Goal: Contribute content

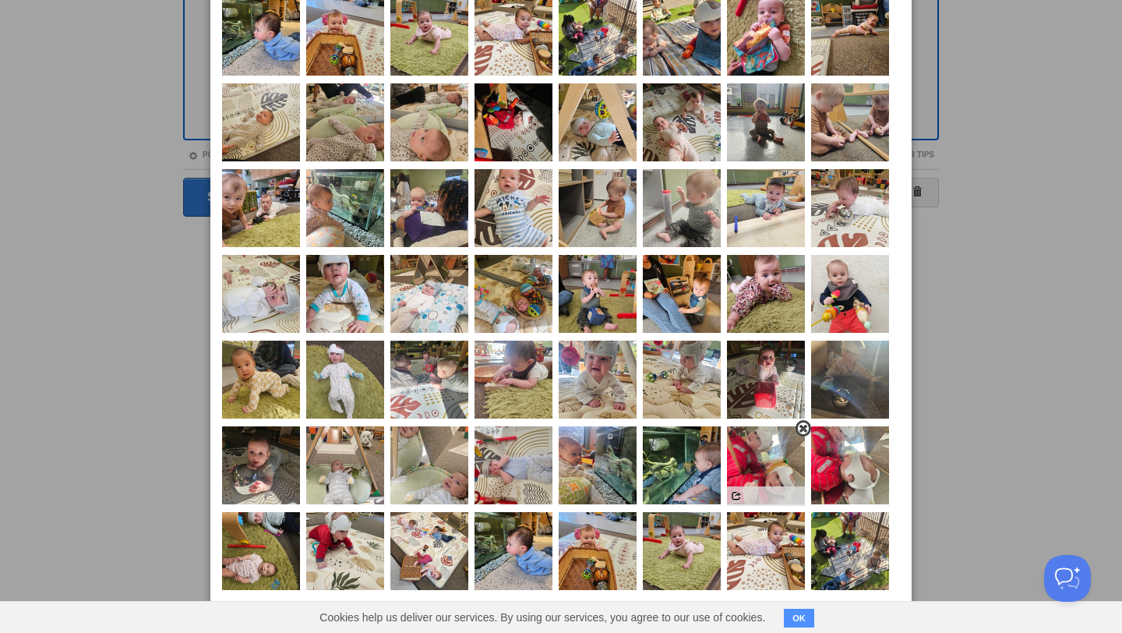
click at [807, 426] on span at bounding box center [803, 428] width 11 height 11
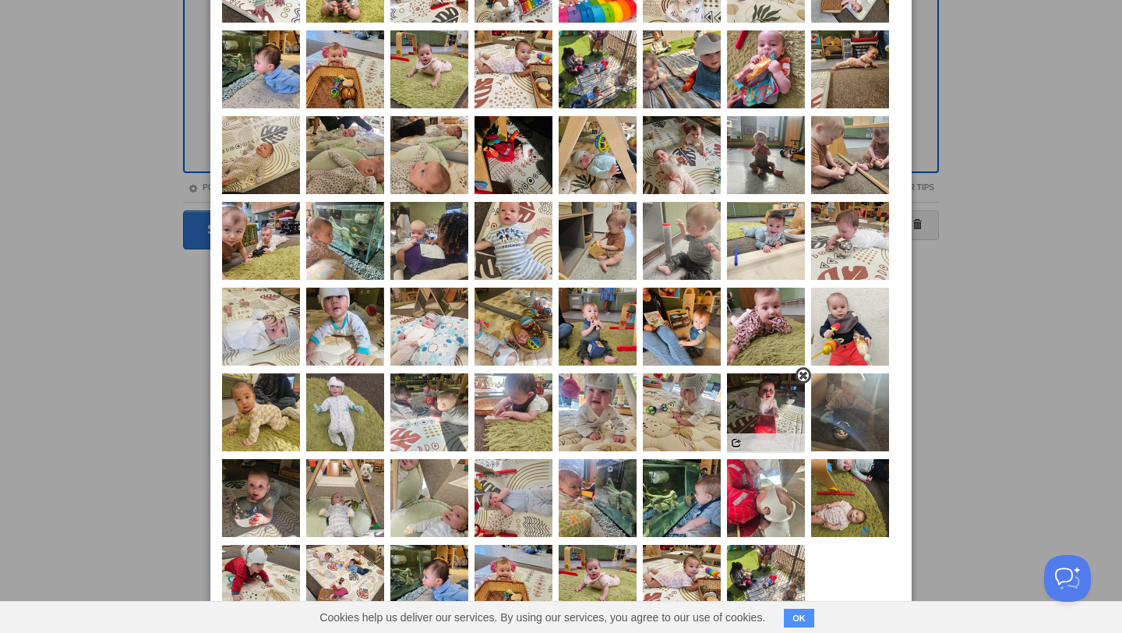
scroll to position [384, 0]
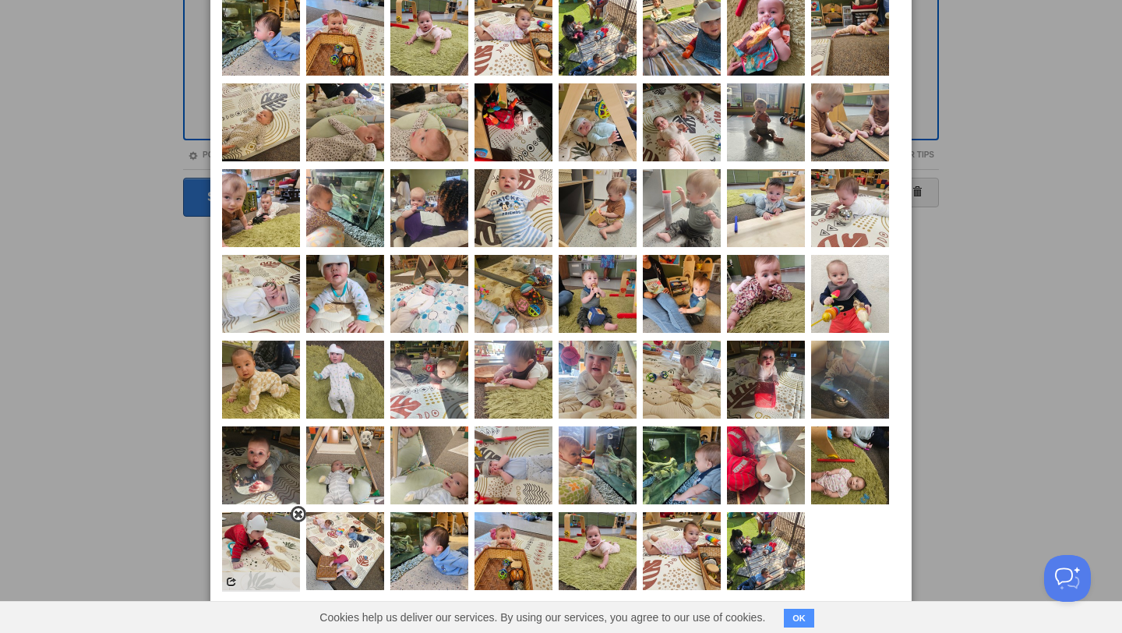
click at [297, 514] on span at bounding box center [298, 514] width 11 height 11
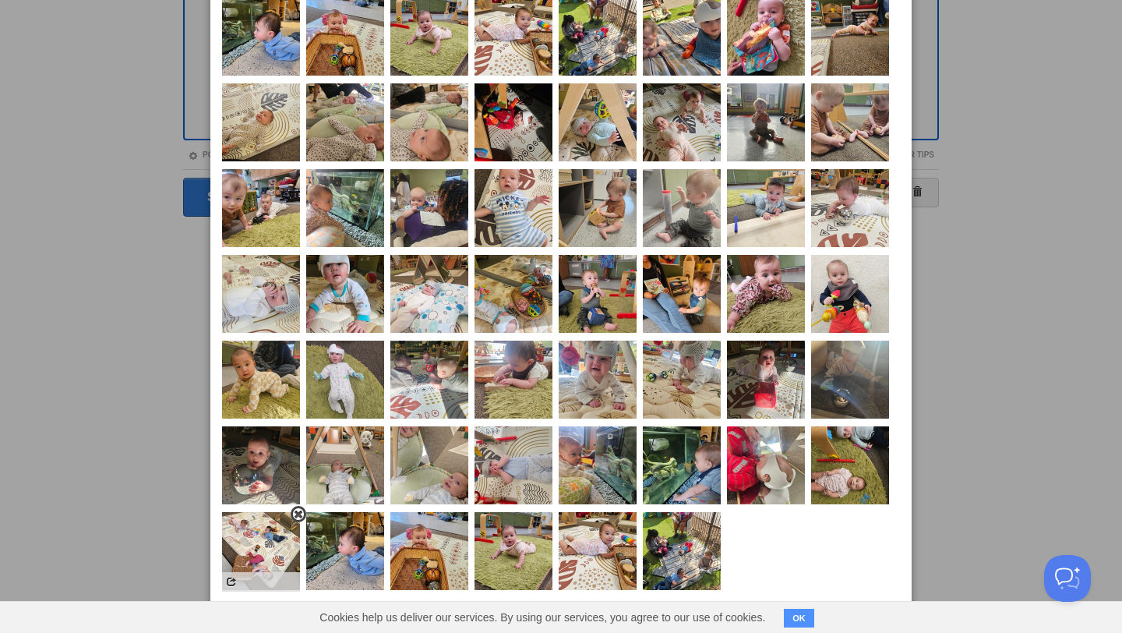
click at [298, 517] on span at bounding box center [298, 514] width 11 height 11
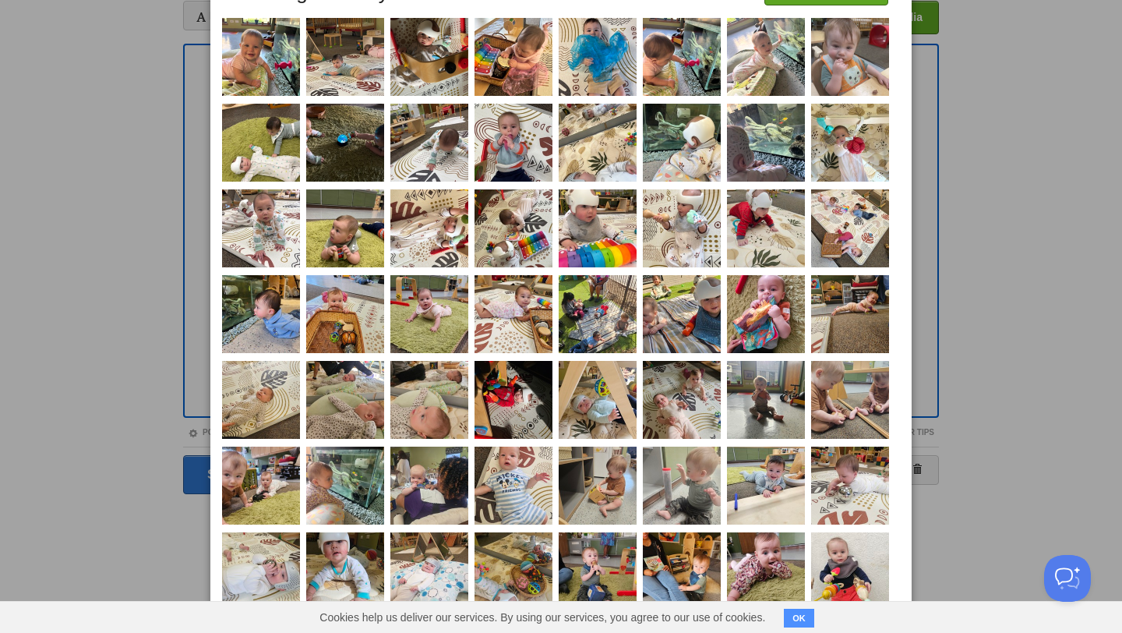
scroll to position [123, 0]
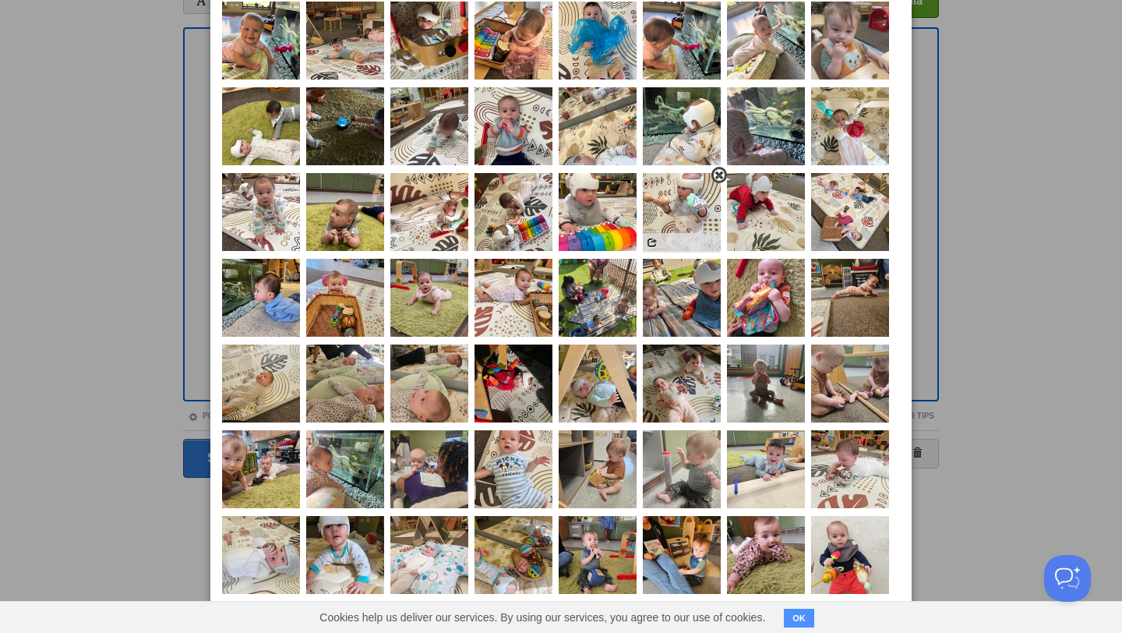
click at [717, 172] on span at bounding box center [719, 175] width 11 height 11
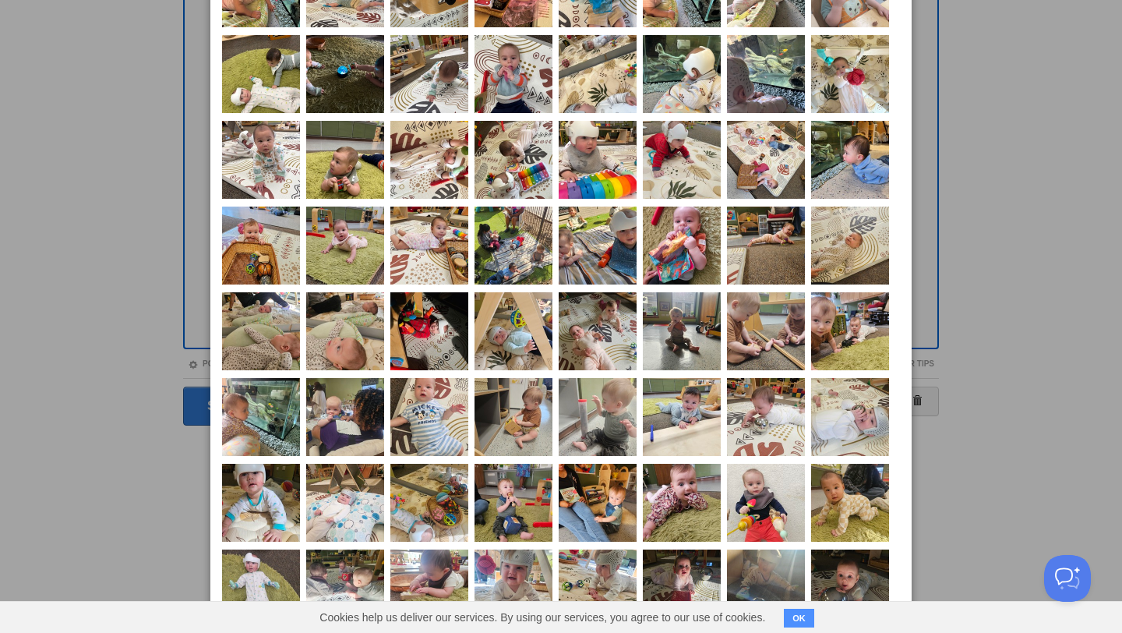
scroll to position [168, 0]
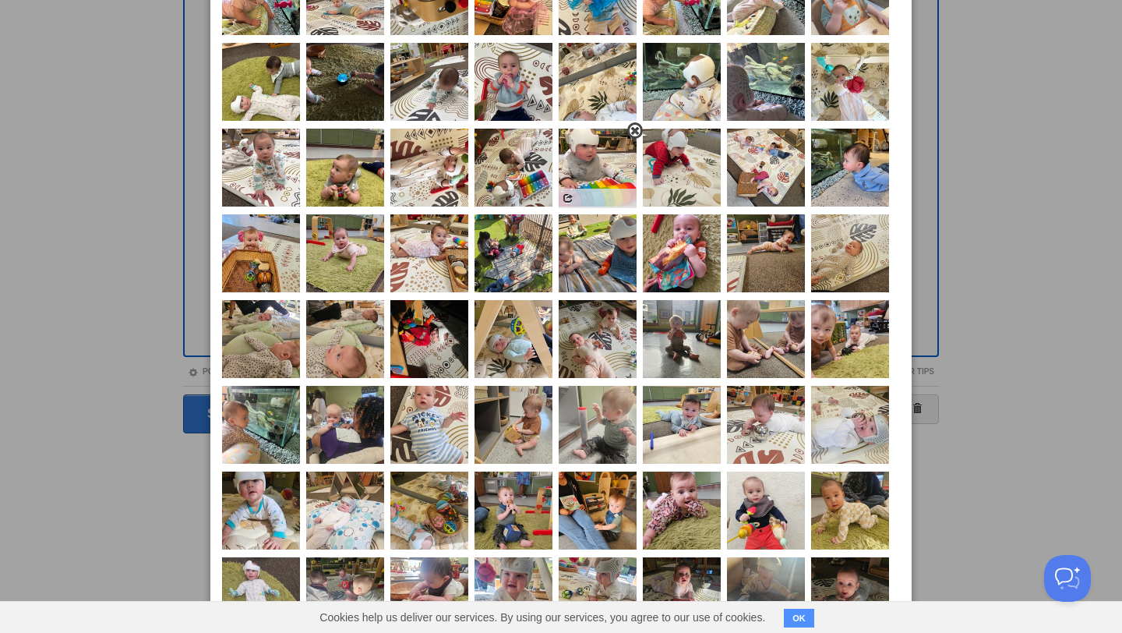
click at [635, 133] on span at bounding box center [635, 130] width 11 height 11
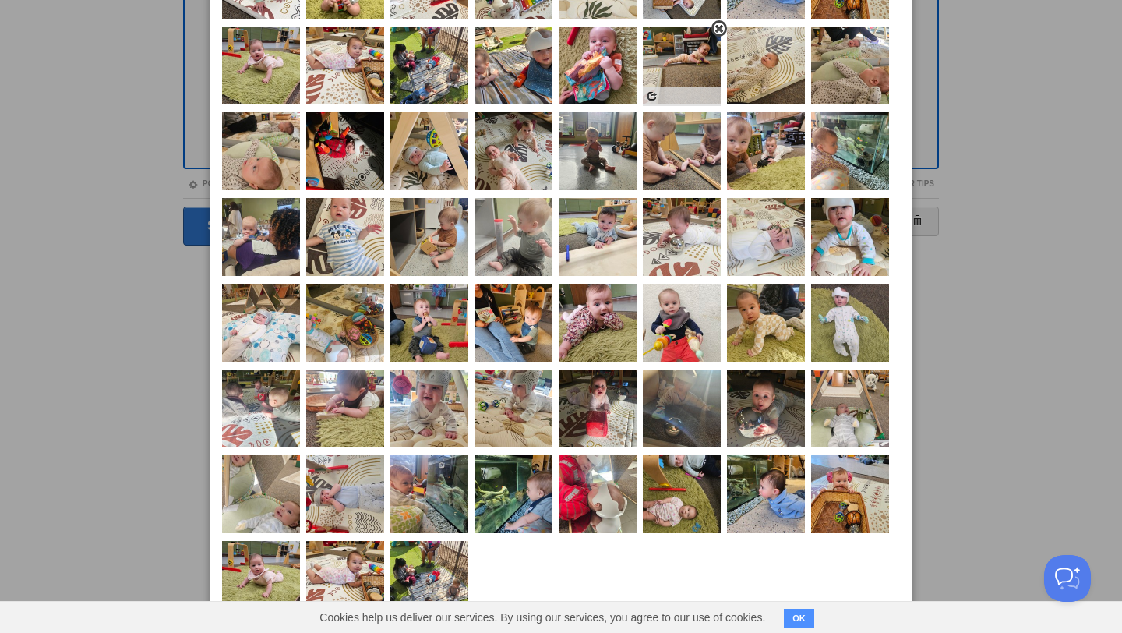
scroll to position [357, 0]
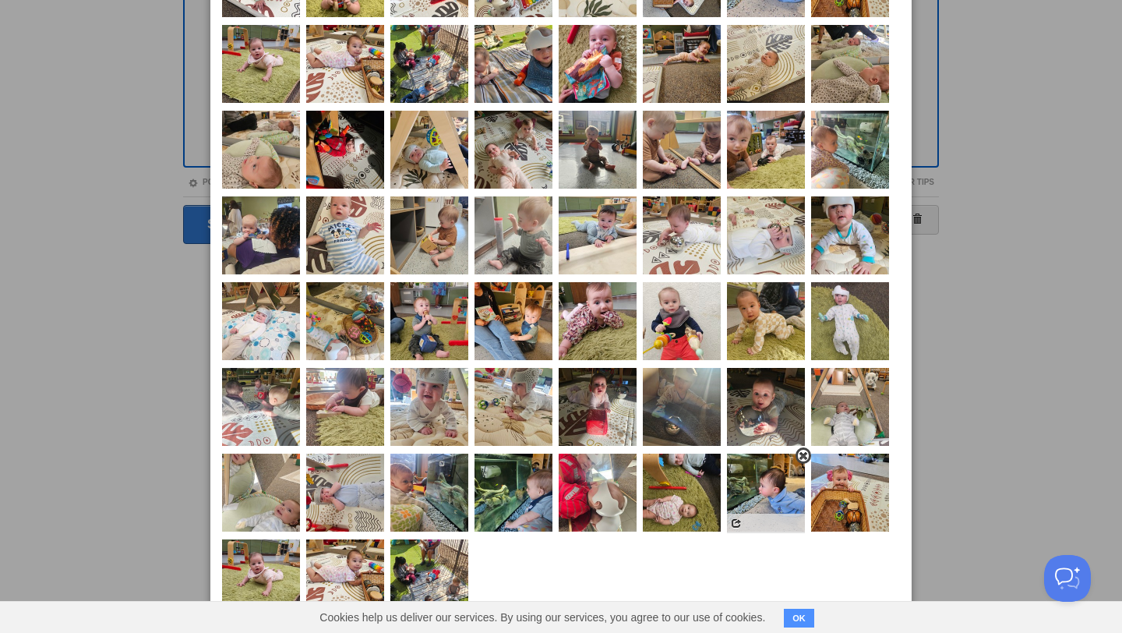
click at [802, 457] on span at bounding box center [803, 455] width 11 height 11
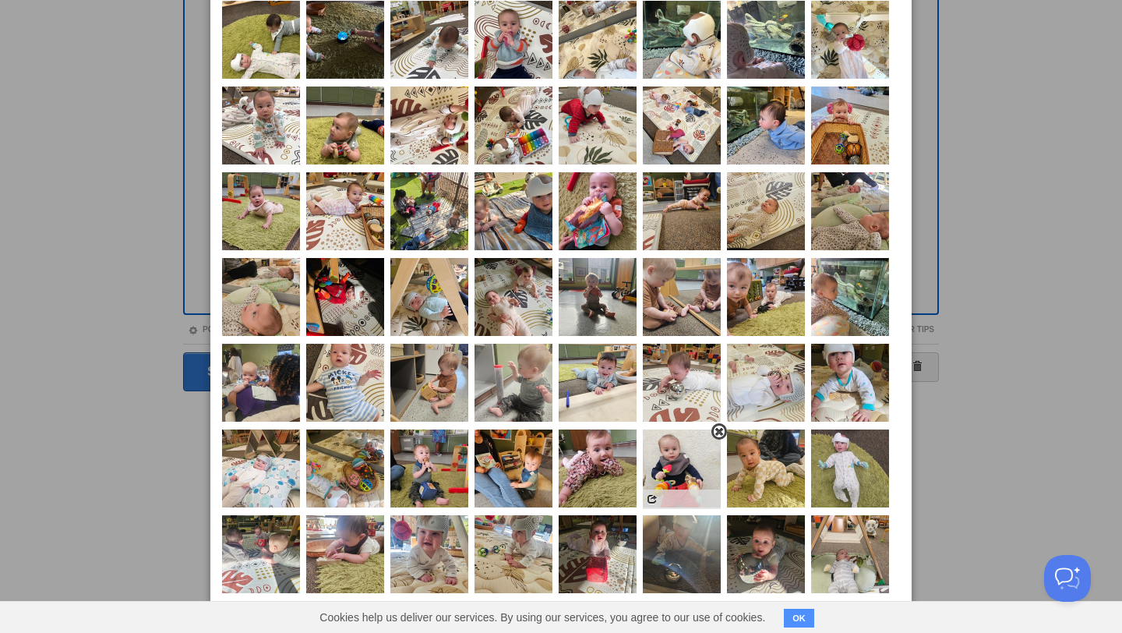
scroll to position [205, 0]
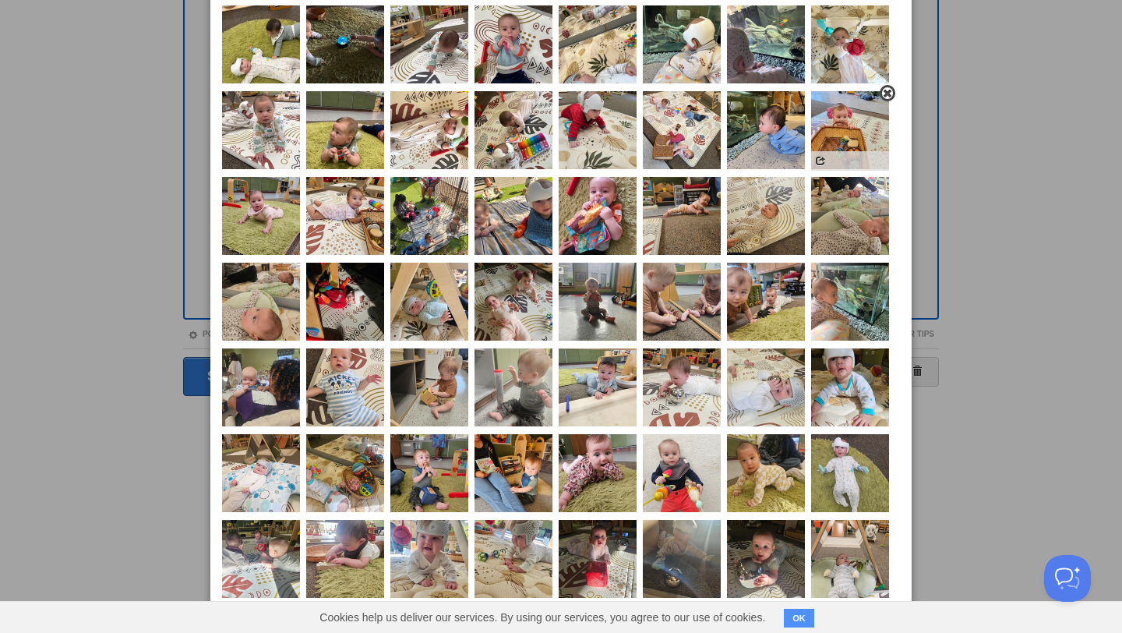
click at [885, 94] on span at bounding box center [887, 93] width 11 height 11
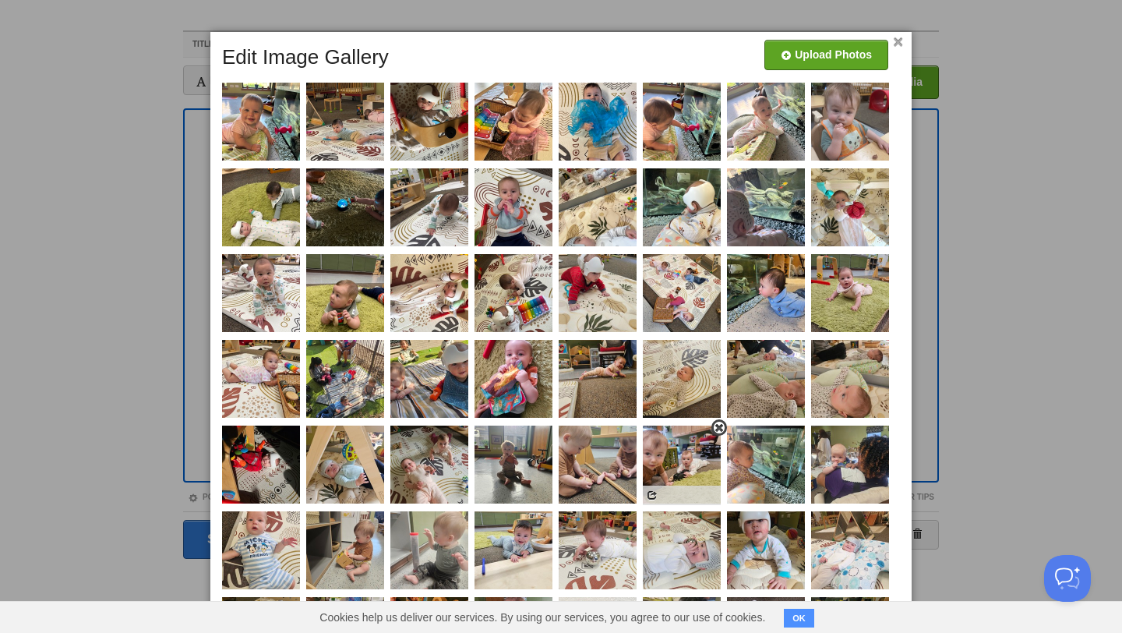
scroll to position [0, 0]
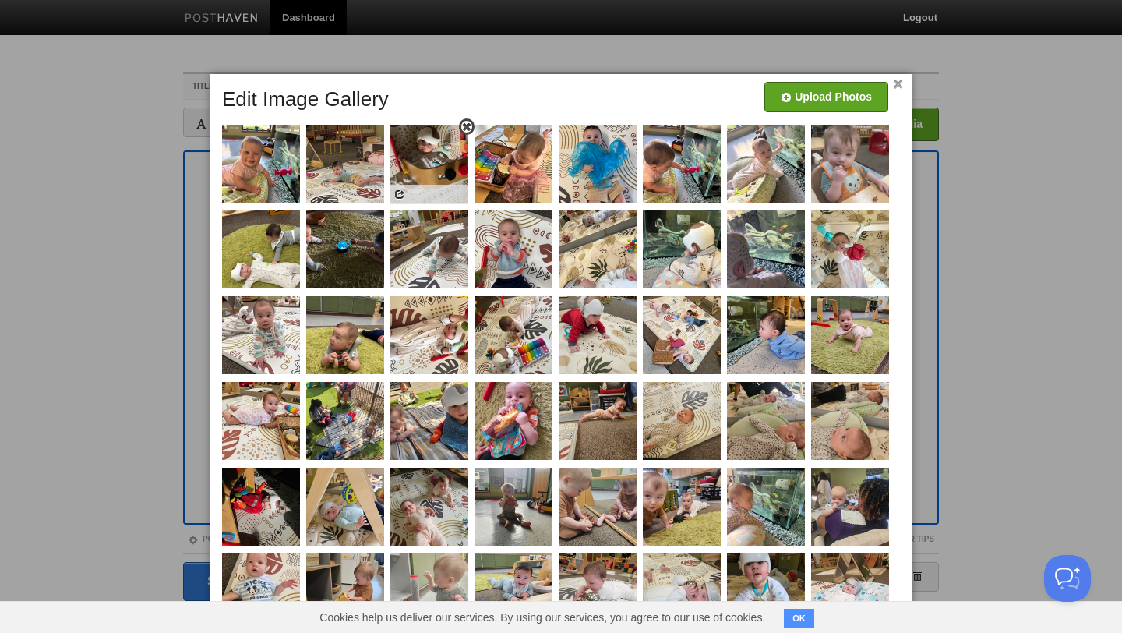
click at [466, 126] on span at bounding box center [466, 127] width 11 height 11
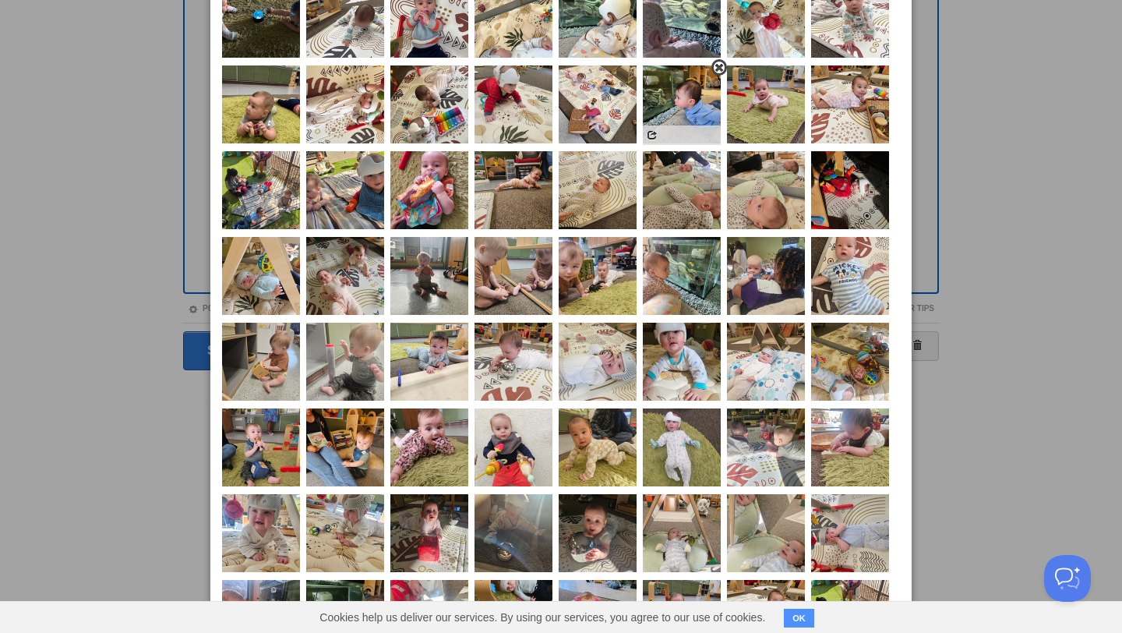
scroll to position [231, 0]
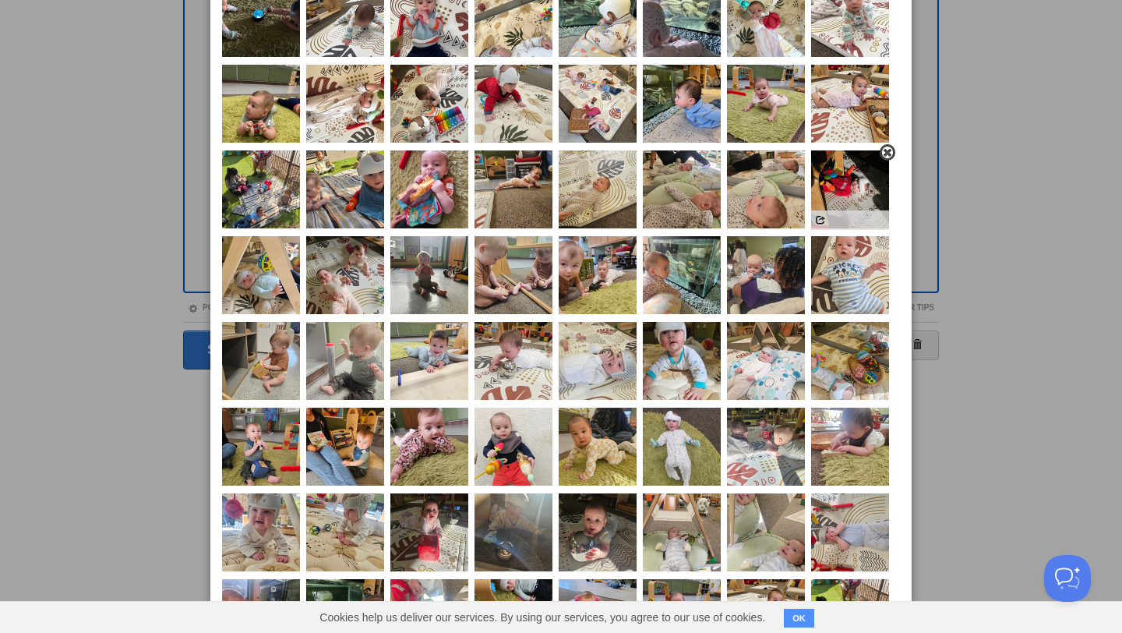
click at [888, 153] on span at bounding box center [887, 152] width 11 height 11
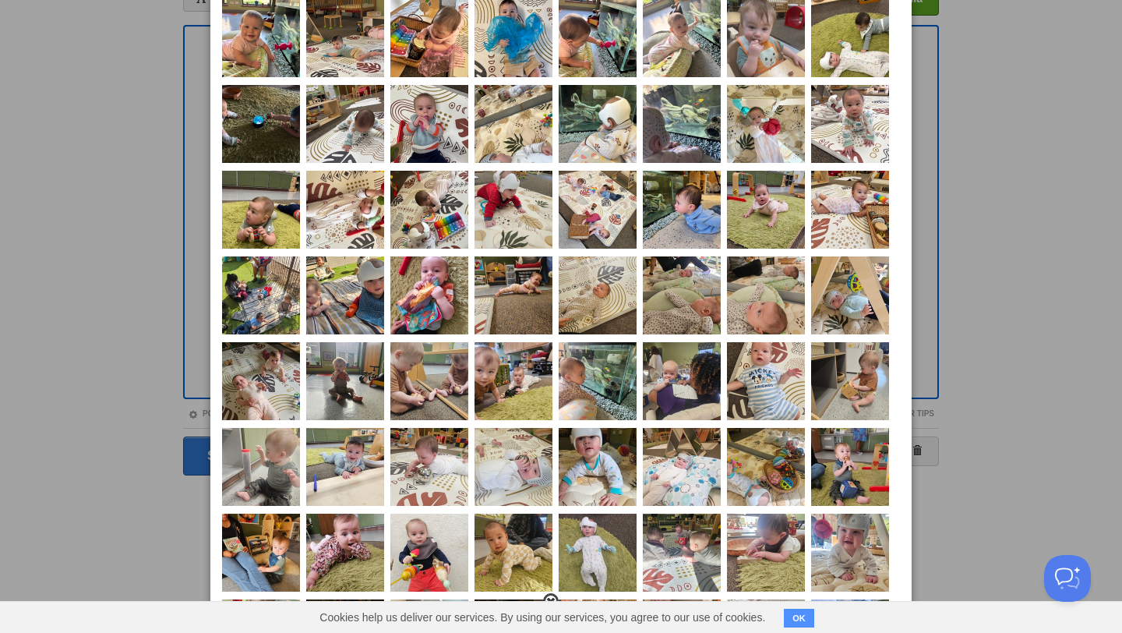
scroll to position [124, 0]
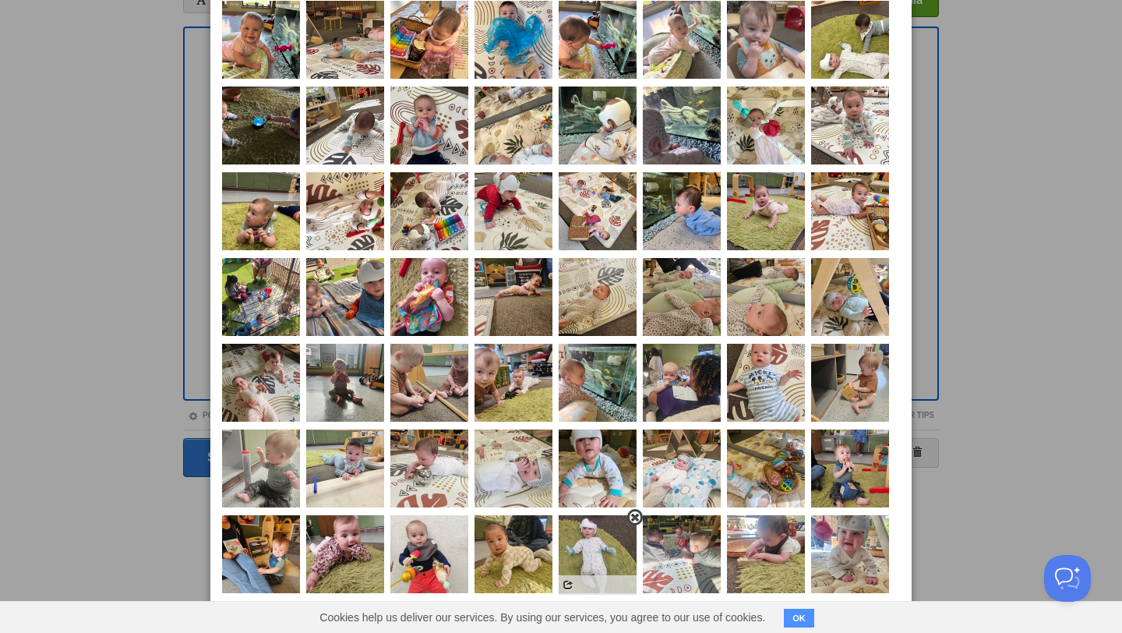
click at [633, 519] on span at bounding box center [635, 517] width 11 height 11
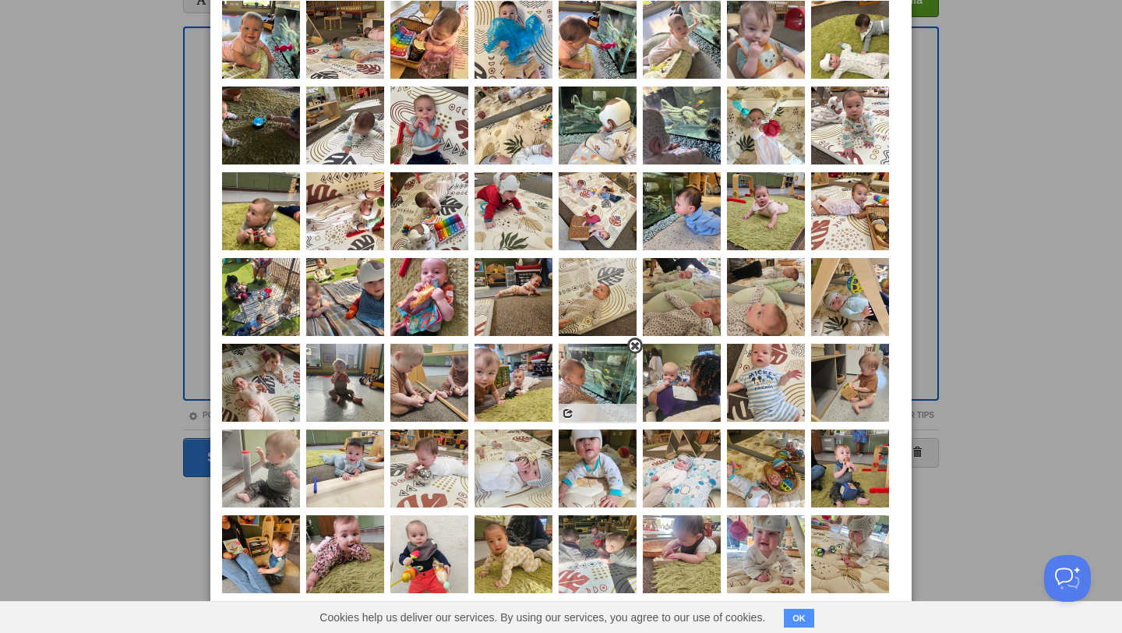
scroll to position [0, 0]
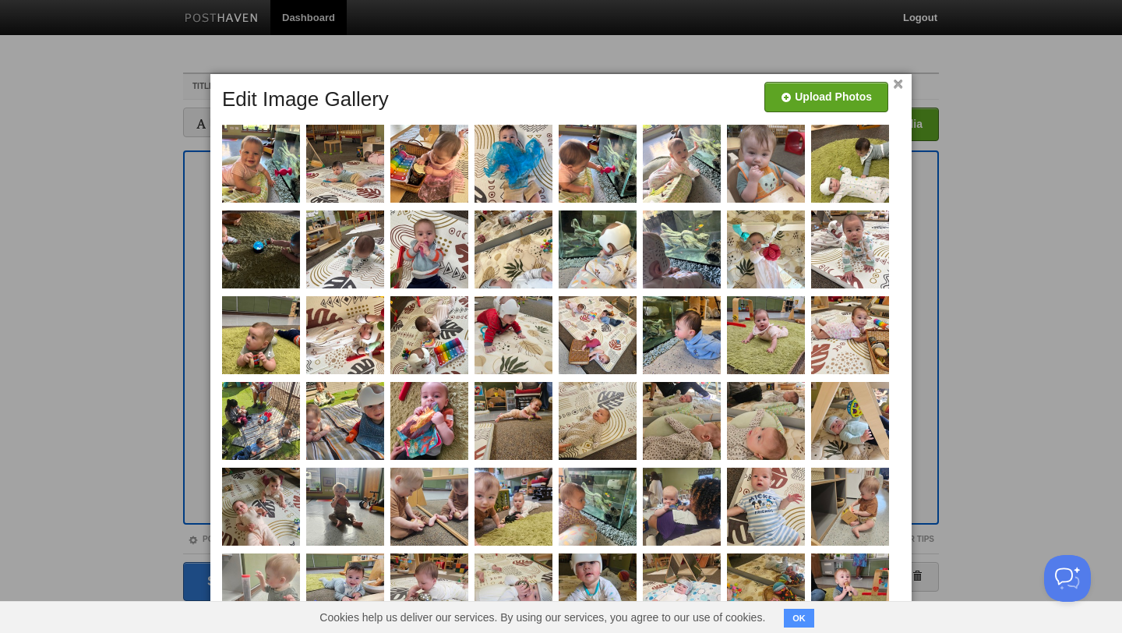
click at [899, 86] on link "×" at bounding box center [898, 84] width 10 height 9
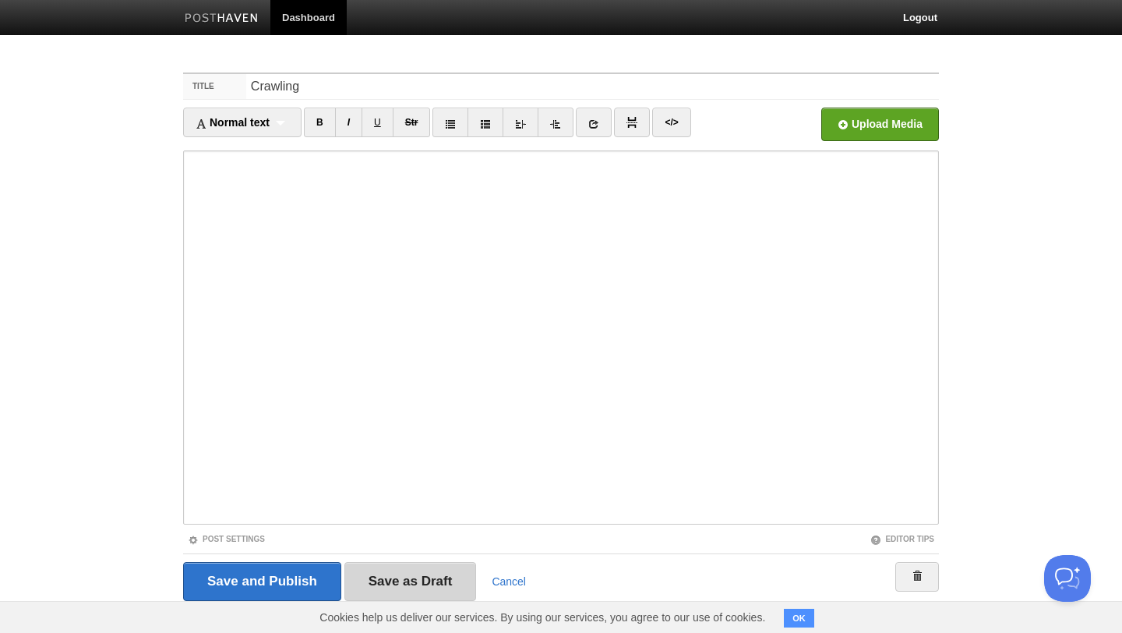
click at [420, 579] on input "Save as Draft" at bounding box center [410, 581] width 132 height 39
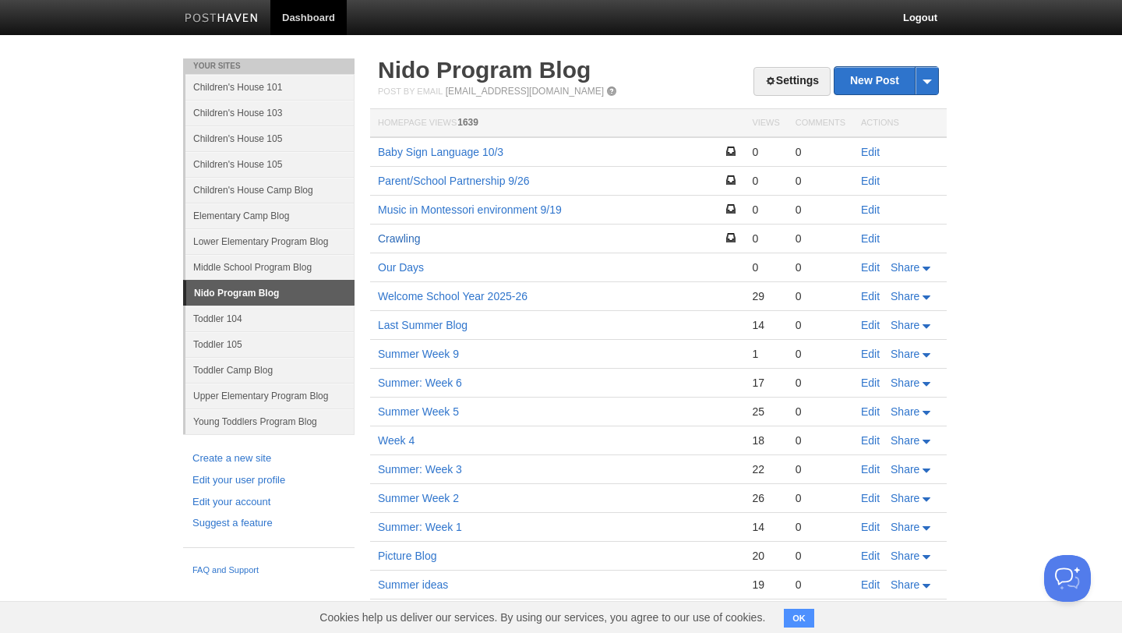
click at [401, 241] on link "Crawling" at bounding box center [399, 238] width 42 height 12
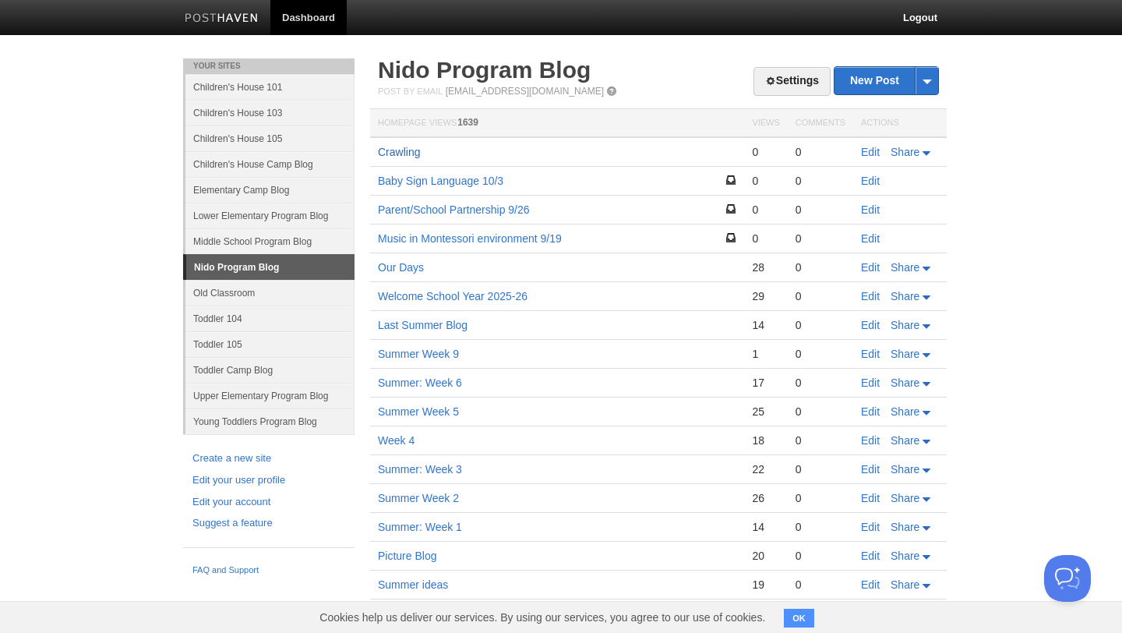
click at [411, 154] on link "Crawling" at bounding box center [399, 152] width 42 height 12
